Goal: Task Accomplishment & Management: Manage account settings

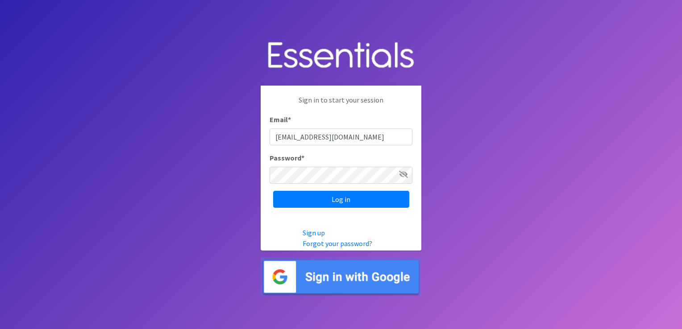
click at [385, 139] on input "[EMAIL_ADDRESS][DOMAIN_NAME]" at bounding box center [341, 137] width 143 height 17
click at [494, 122] on body "Sign in to start your session Email * carthagediapers@pactheadstart.com Passwor…" at bounding box center [341, 164] width 682 height 329
drag, startPoint x: 396, startPoint y: 135, endPoint x: 222, endPoint y: 132, distance: 173.7
click at [223, 132] on body "Sign in to start your session Email * carthagediapers@pactheadstart.com Passwor…" at bounding box center [341, 164] width 682 height 329
type input "EHSarea2diapers@pactheadstart.com"
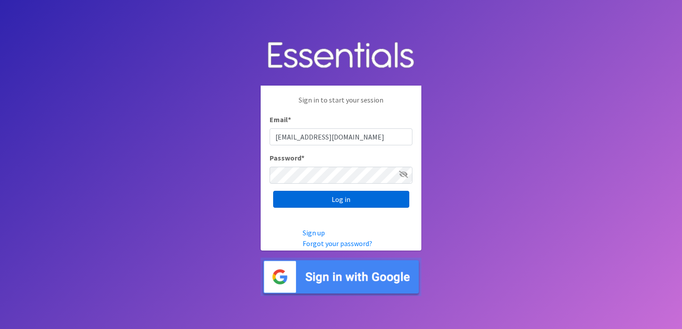
click at [345, 203] on input "Log in" at bounding box center [341, 199] width 136 height 17
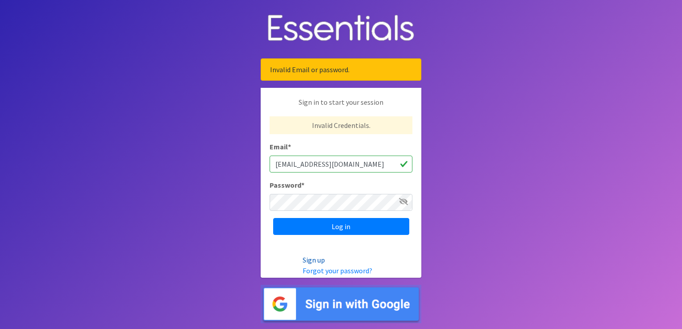
click at [319, 259] on link "Sign up" at bounding box center [314, 260] width 22 height 9
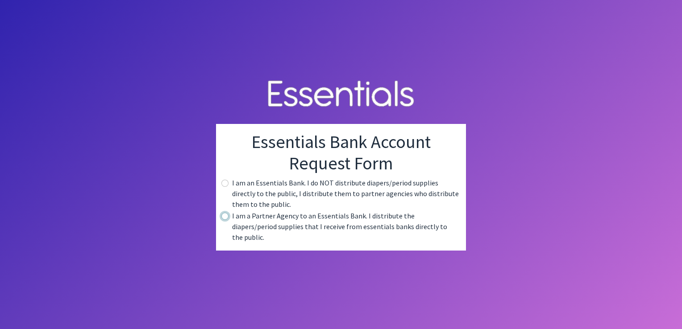
click at [223, 220] on input "radio" at bounding box center [224, 216] width 7 height 7
radio input "true"
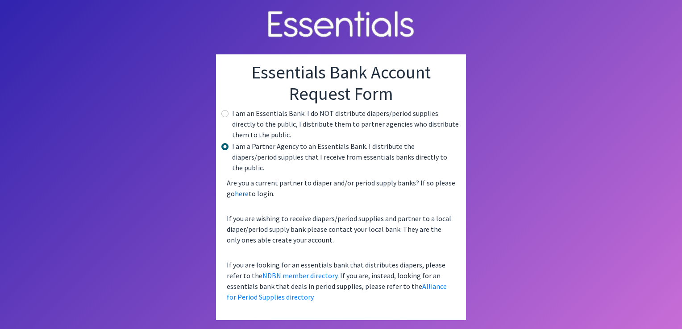
click at [244, 189] on link "here" at bounding box center [242, 193] width 14 height 9
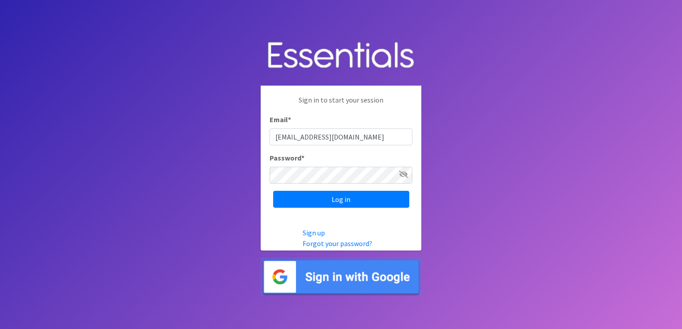
drag, startPoint x: 373, startPoint y: 137, endPoint x: 280, endPoint y: 140, distance: 92.9
click at [280, 140] on input "[EMAIL_ADDRESS][DOMAIN_NAME]" at bounding box center [341, 137] width 143 height 17
type input "m"
type input "[EMAIL_ADDRESS][DOMAIN_NAME]"
click at [250, 172] on body "Sign in to start your session Email * EHSarea2diapers@pactheadstart.com Passwor…" at bounding box center [341, 164] width 682 height 329
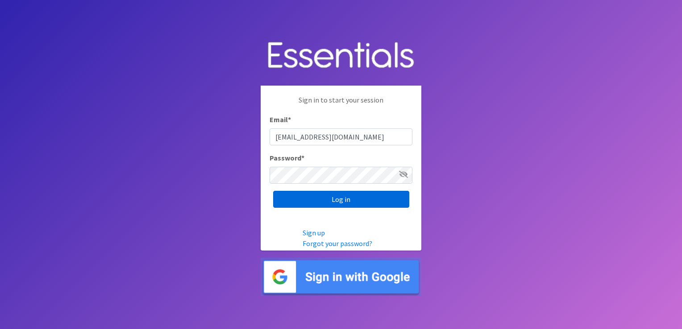
click at [335, 197] on input "Log in" at bounding box center [341, 199] width 136 height 17
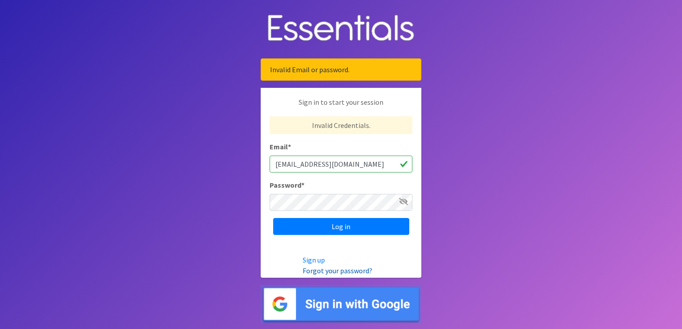
click at [329, 271] on link "Forgot your password?" at bounding box center [338, 271] width 70 height 9
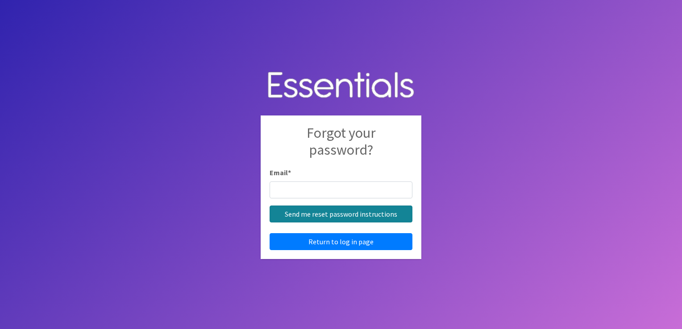
click at [335, 212] on input "Send me reset password instructions" at bounding box center [341, 214] width 143 height 17
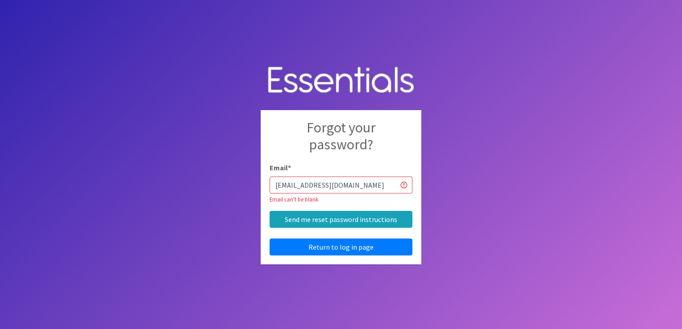
type input "[EMAIL_ADDRESS][DOMAIN_NAME]"
click at [342, 217] on input "Send me reset password instructions" at bounding box center [341, 219] width 143 height 17
click at [337, 217] on input "Send me reset password instructions" at bounding box center [341, 219] width 143 height 17
click at [343, 243] on link "Return to log in page" at bounding box center [341, 247] width 143 height 17
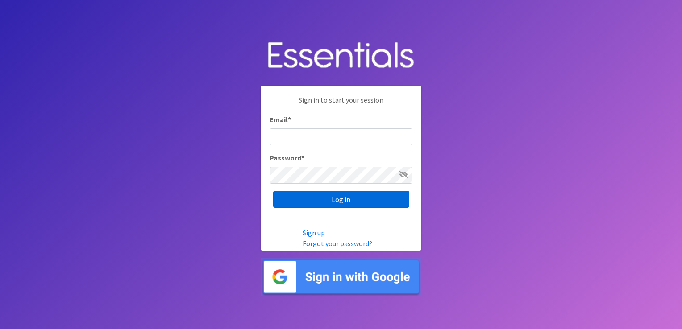
type input "[EMAIL_ADDRESS][DOMAIN_NAME]"
click at [343, 196] on input "Log in" at bounding box center [341, 199] width 136 height 17
